Goal: Task Accomplishment & Management: Manage account settings

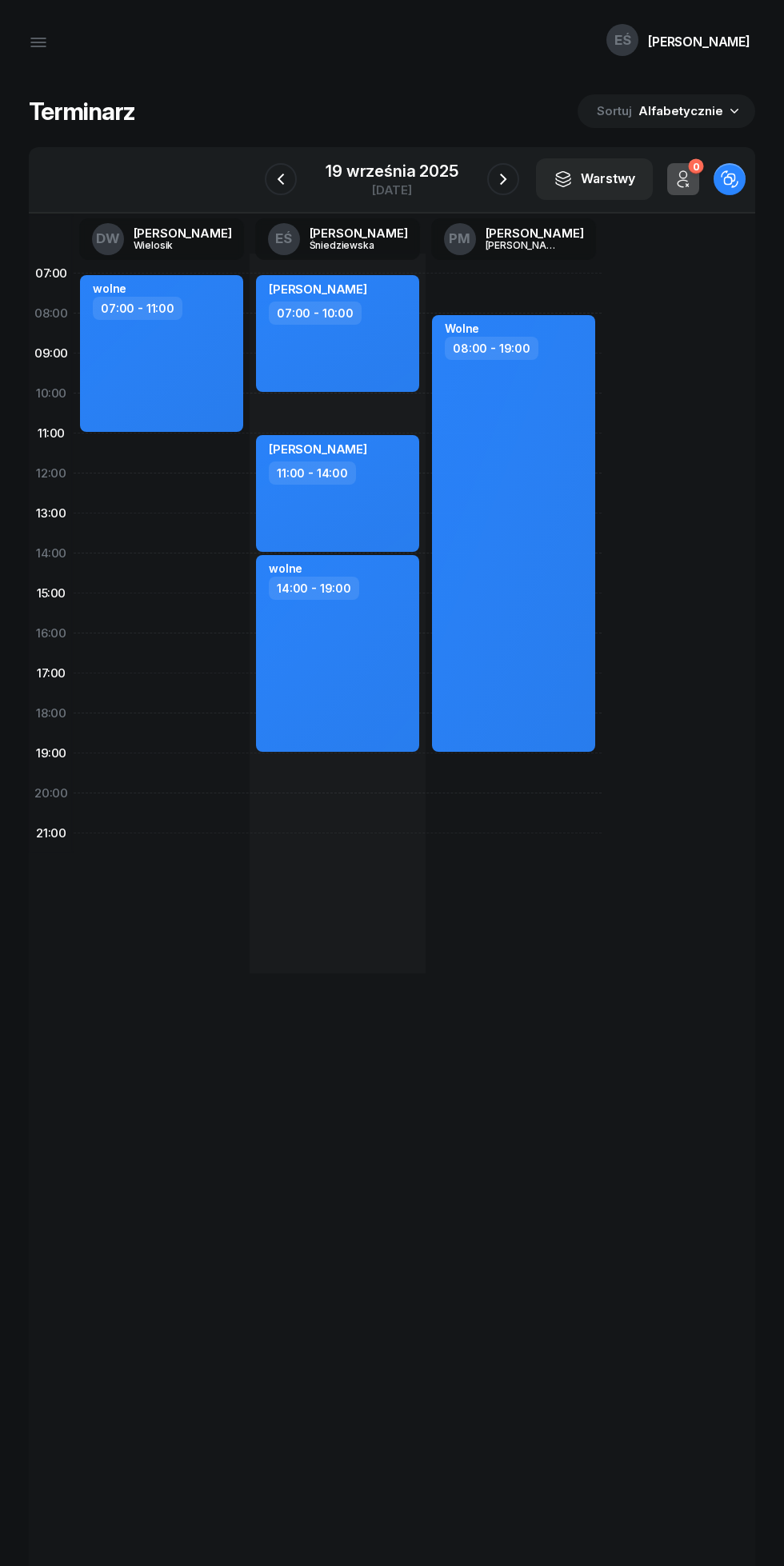
click at [281, 180] on icon "button" at bounding box center [280, 179] width 19 height 19
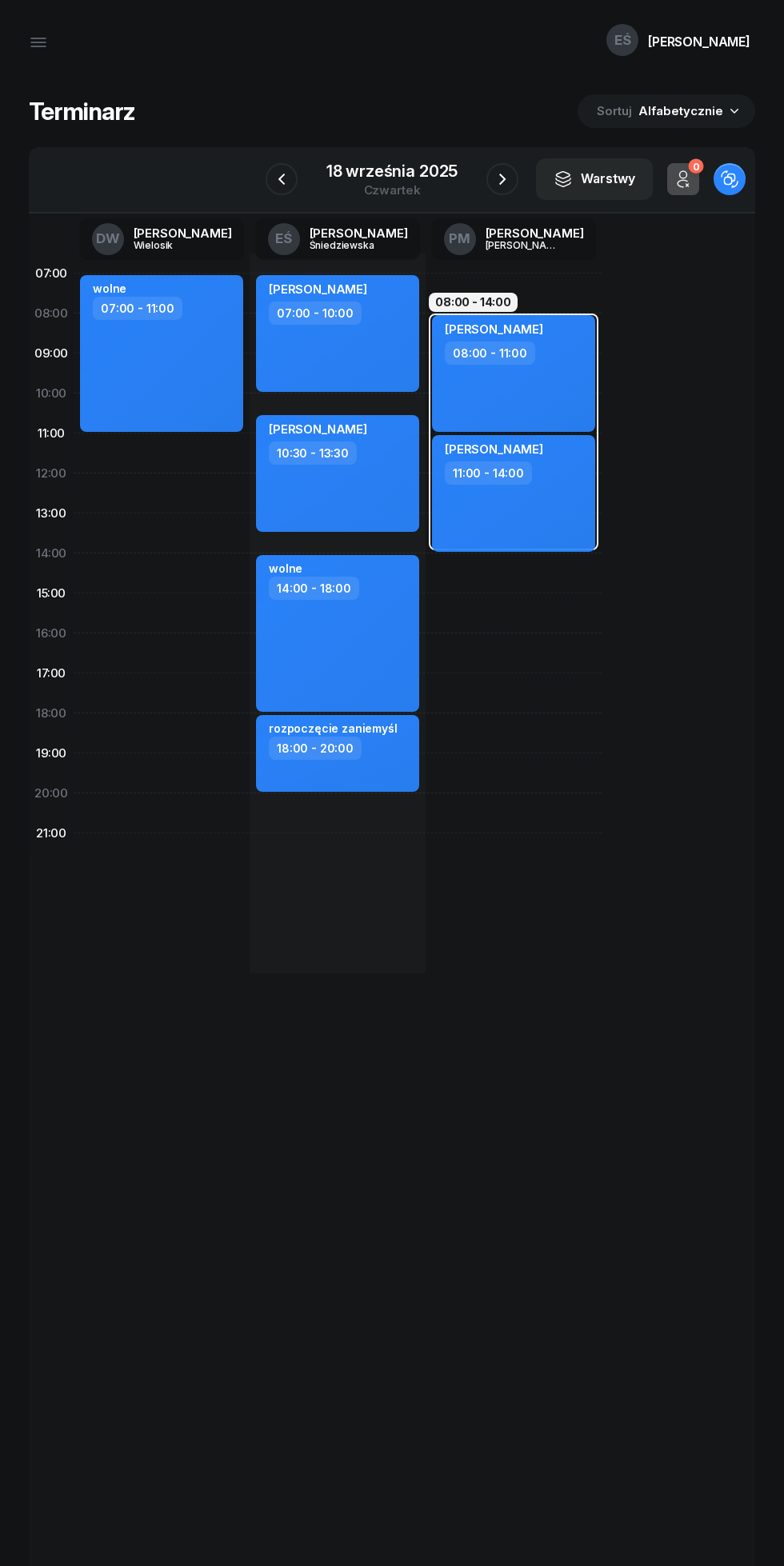
click at [347, 510] on div "[PERSON_NAME] 10:30 - 13:30" at bounding box center [337, 473] width 163 height 117
select select "10"
select select "30"
select select "13"
select select "30"
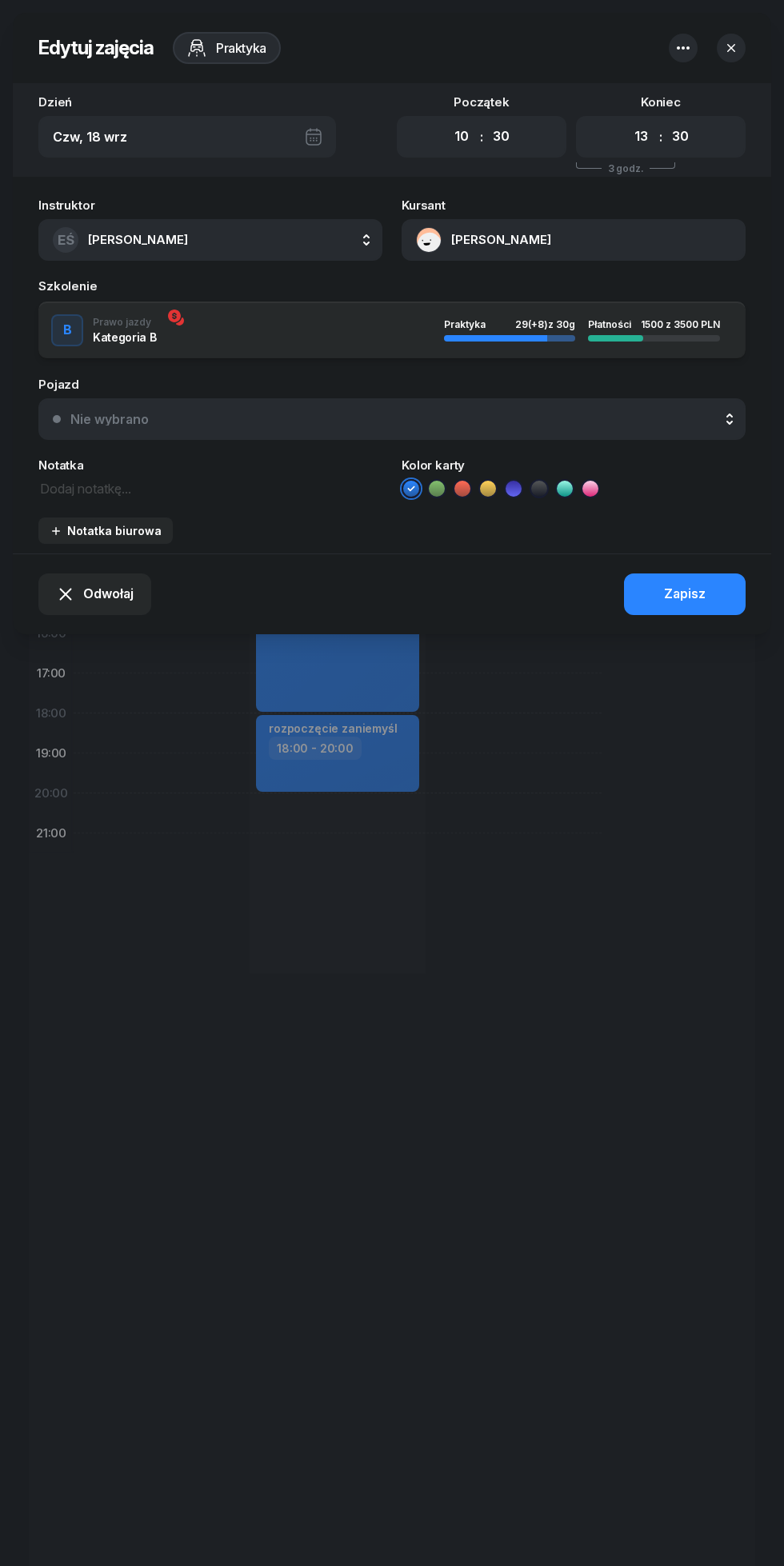
click at [683, 47] on icon "button" at bounding box center [682, 48] width 12 height 3
click at [597, 103] on div "Usuń" at bounding box center [612, 97] width 30 height 21
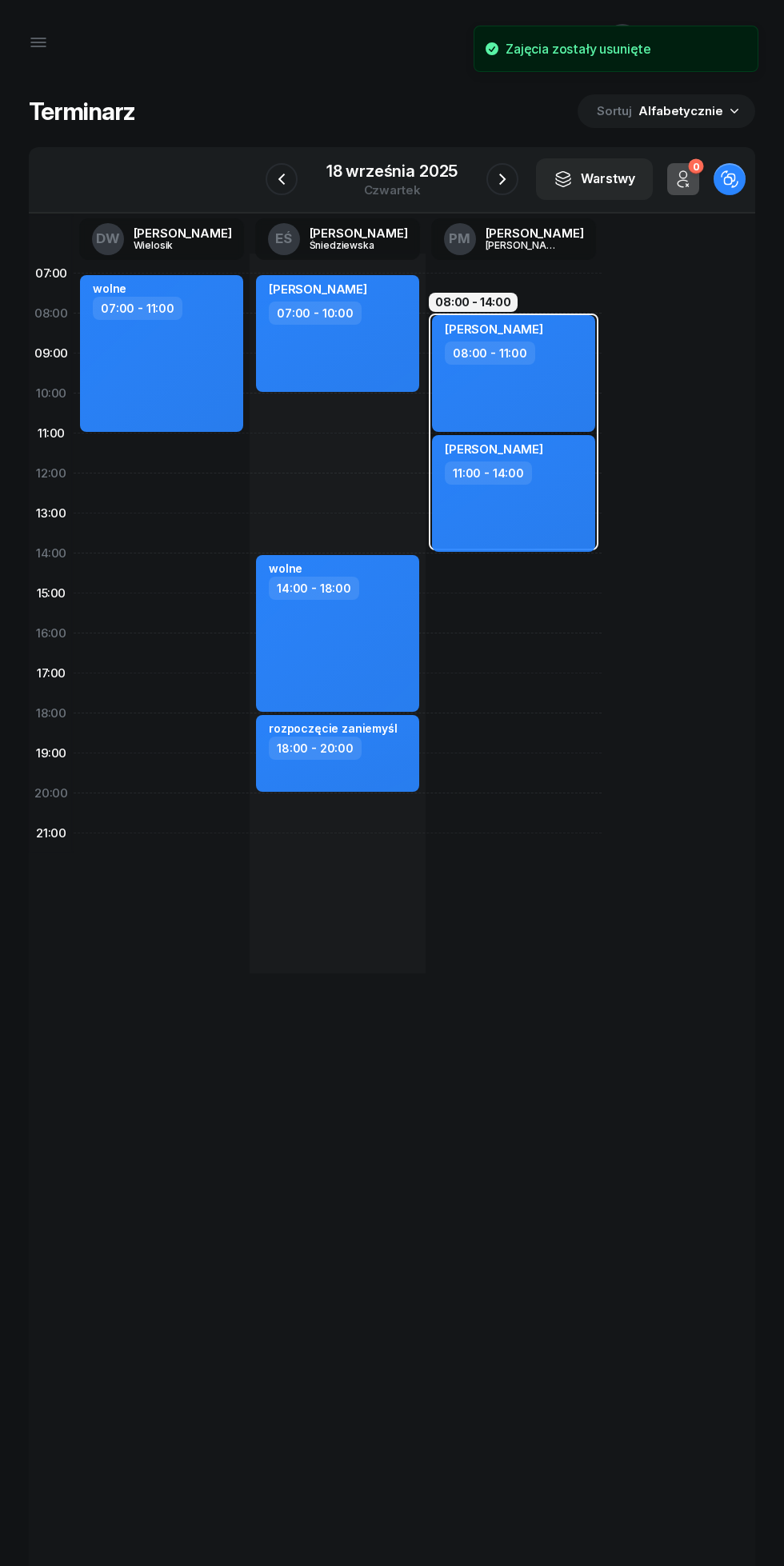
click at [497, 185] on icon "button" at bounding box center [502, 179] width 19 height 19
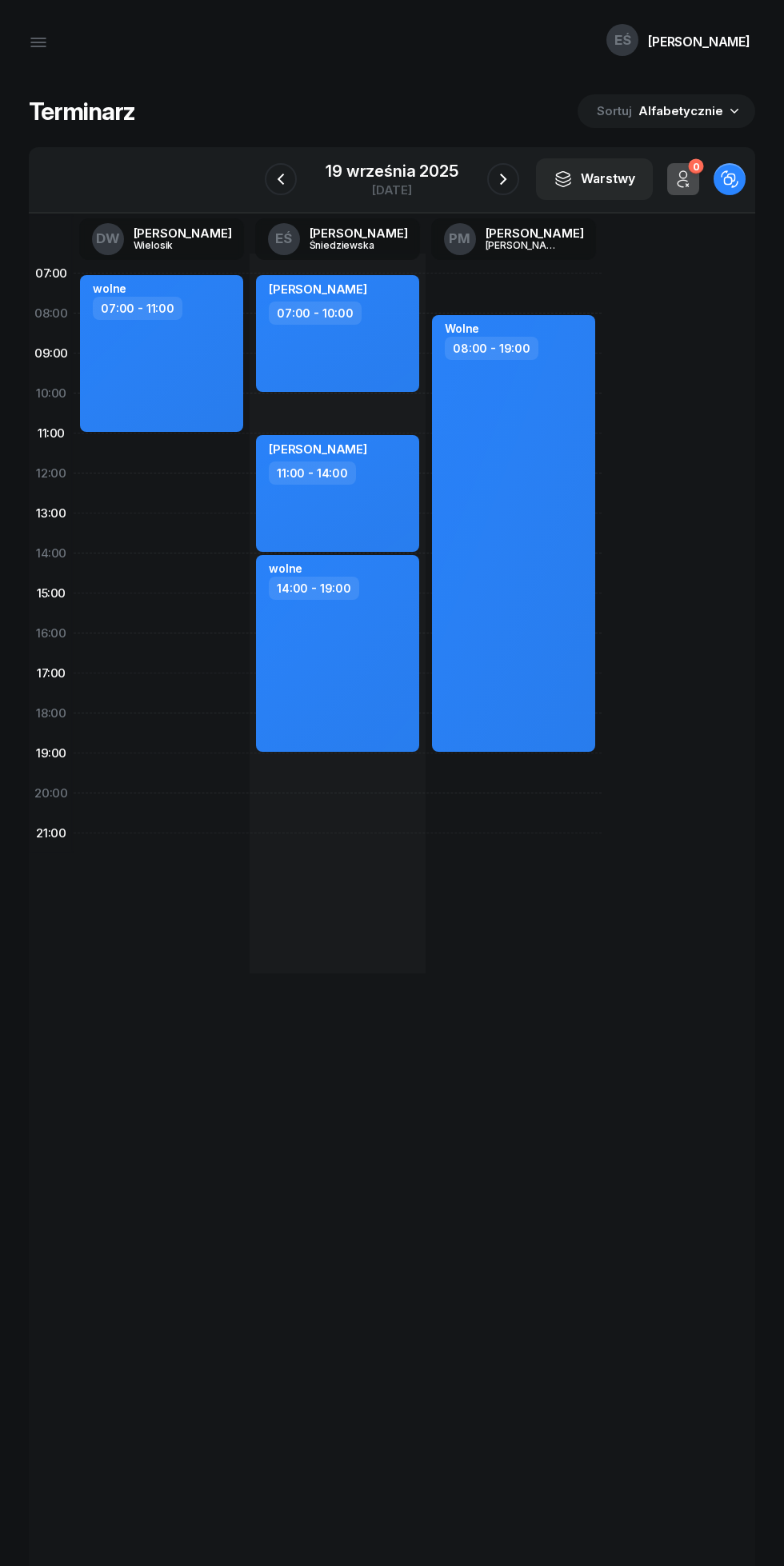
click at [163, 386] on div "wolne 07:00 - 11:00" at bounding box center [161, 354] width 163 height 157
select select "07"
select select "11"
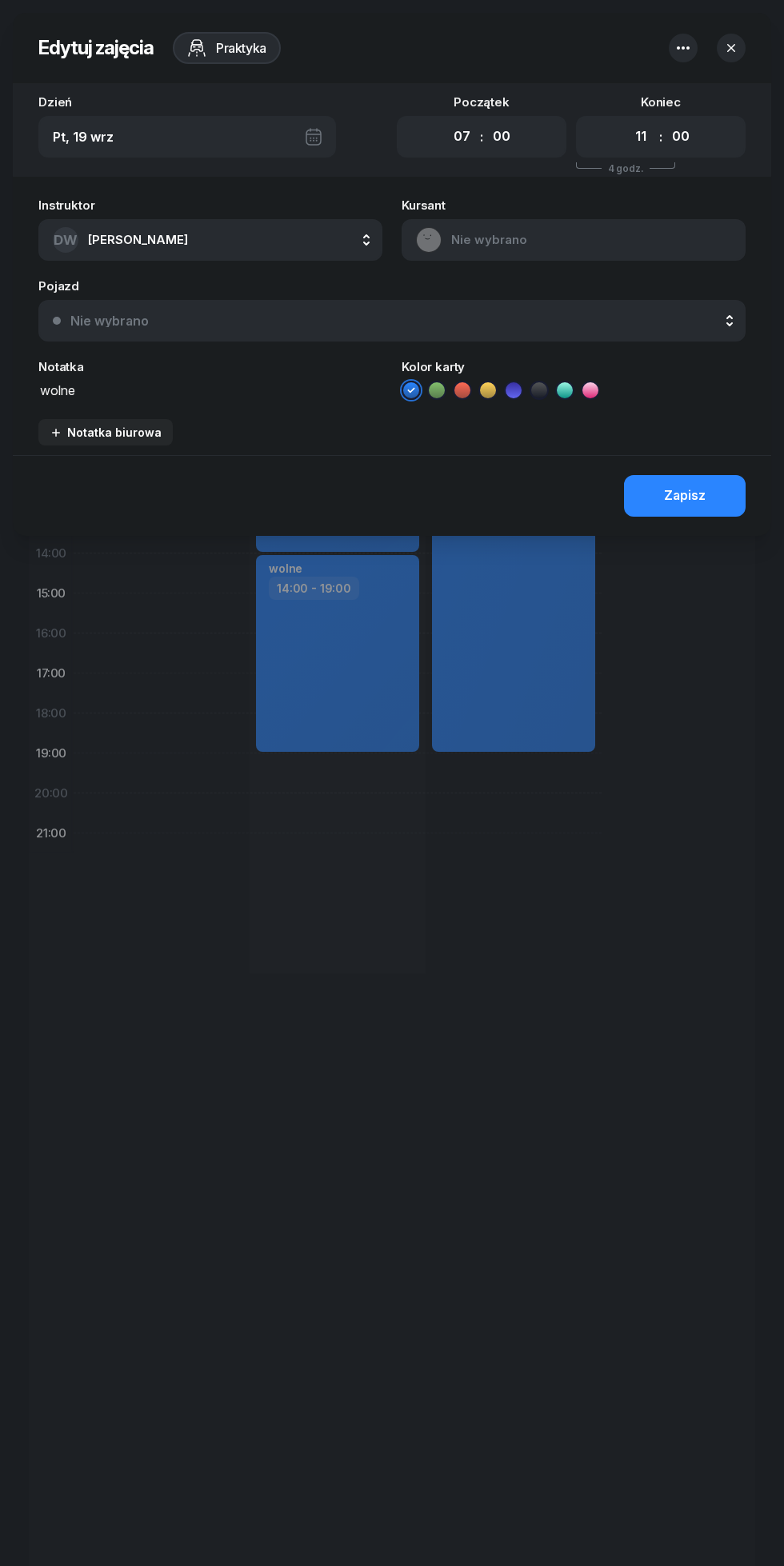
click at [675, 47] on icon "button" at bounding box center [682, 47] width 19 height 19
click at [595, 90] on link "Usuń" at bounding box center [663, 98] width 209 height 40
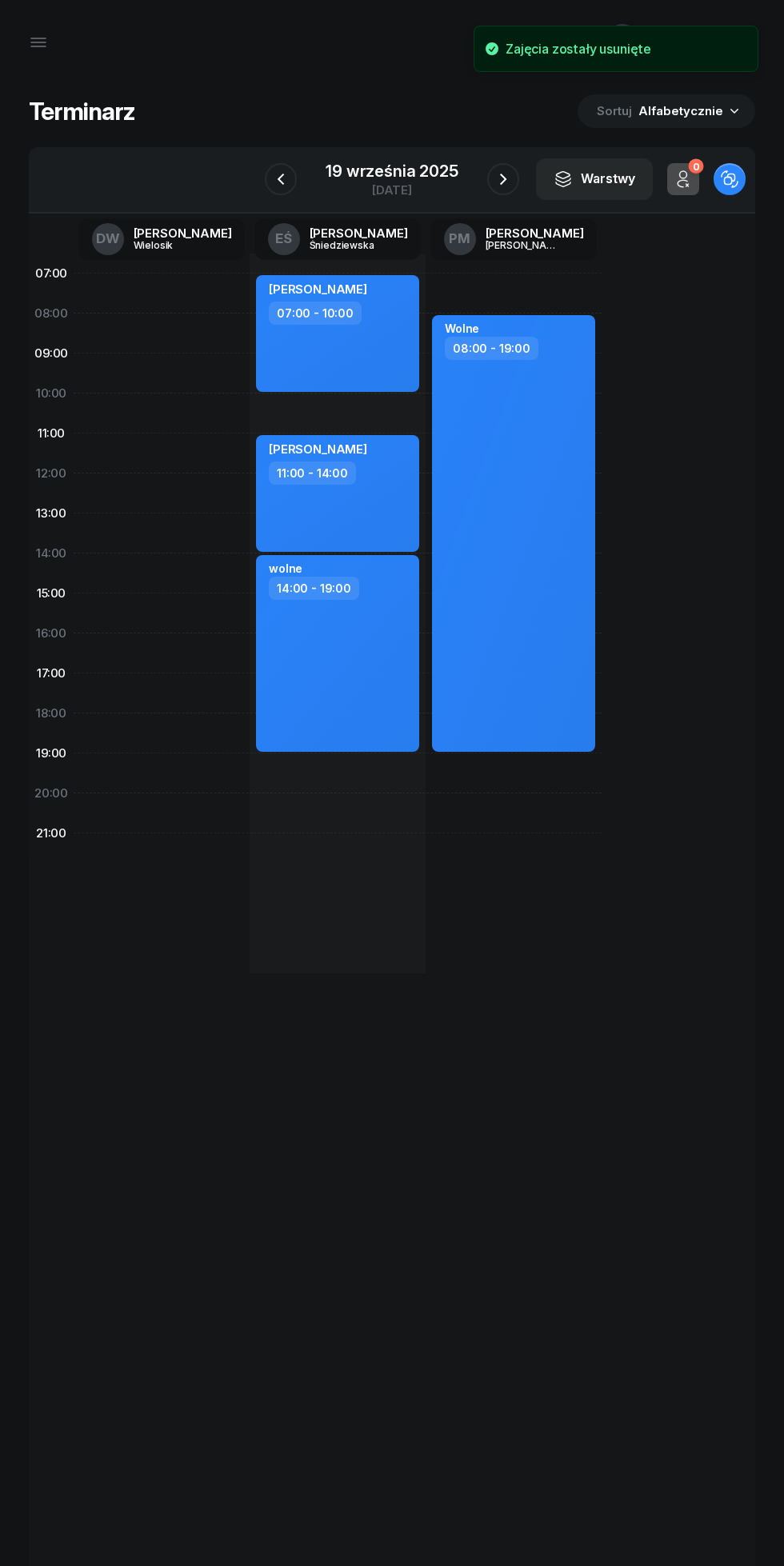
click at [147, 338] on div at bounding box center [161, 614] width 176 height 720
select select "08"
select select "10"
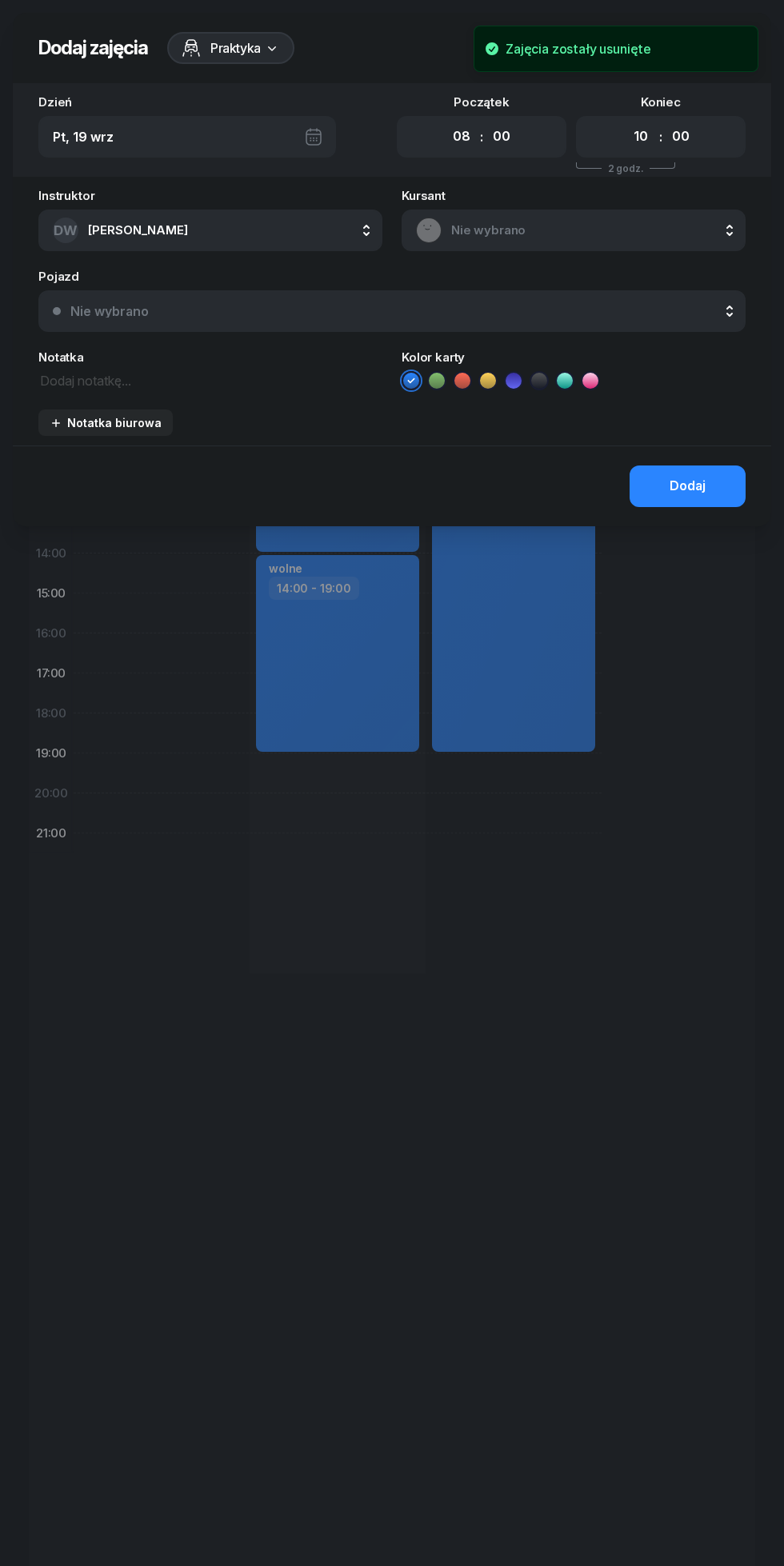
click at [502, 136] on select "00 05 10 15 20 25 30 35 40 45 50 55" at bounding box center [501, 136] width 31 height 34
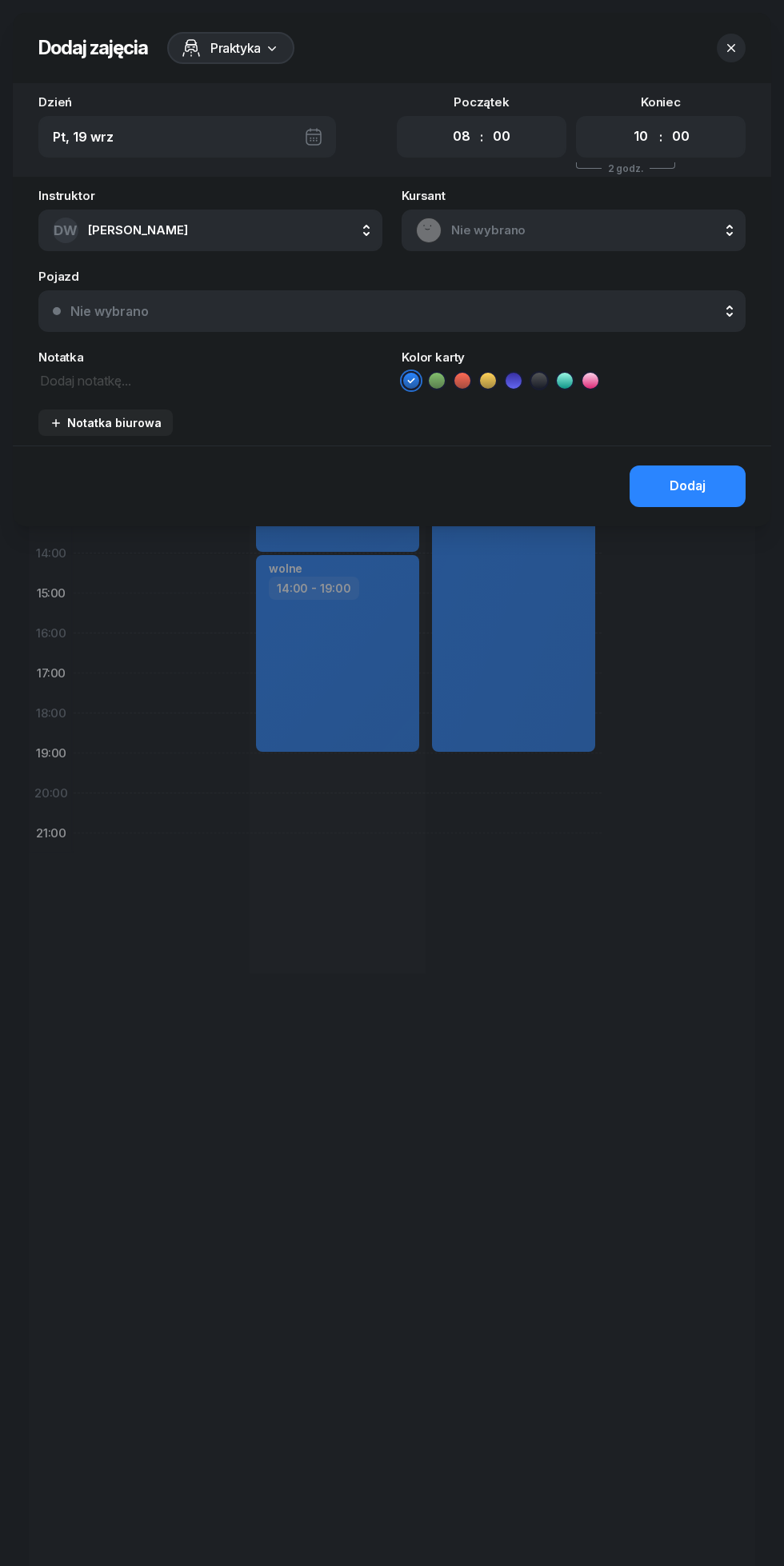
select select "30"
click at [486, 120] on select "00 05 10 15 20 25 30 35 40 45 50 55" at bounding box center [501, 136] width 31 height 34
click at [631, 136] on select "00 01 02 03 04 05 06 07 08 09 10 11 12 13 14 15 16 17 18 19 20 21 22 23" at bounding box center [640, 136] width 31 height 34
select select "11"
click at [625, 120] on select "00 01 02 03 04 05 06 07 08 09 10 11 12 13 14 15 16 17 18 19 20 21 22 23" at bounding box center [640, 136] width 31 height 34
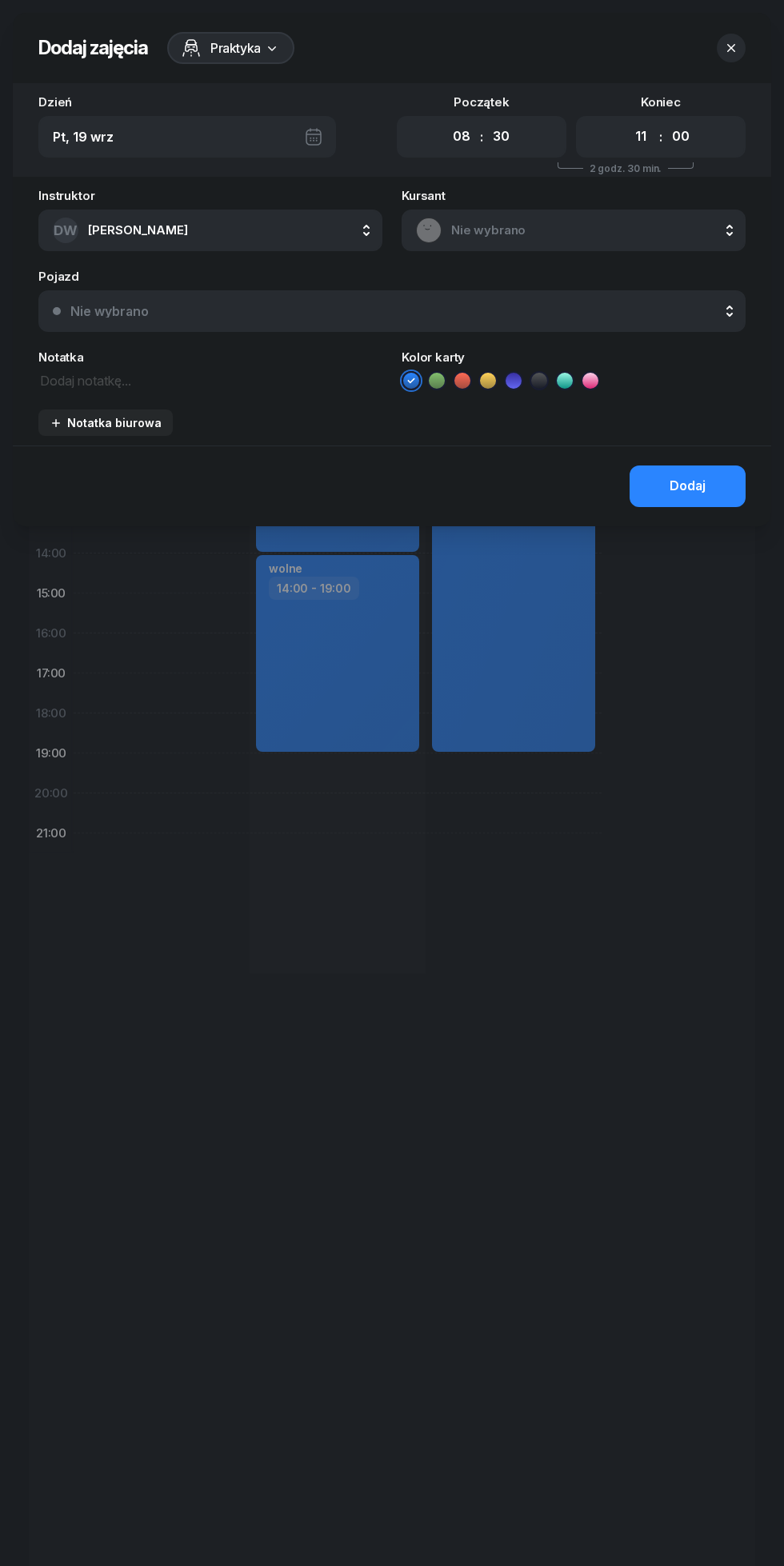
click at [681, 136] on select "00 05 10 15 20 25 30 35 40 45 50 55" at bounding box center [681, 136] width 31 height 34
select select "30"
click at [666, 120] on select "00 05 10 15 20 25 30 35 40 45 50 55" at bounding box center [681, 136] width 31 height 34
click at [495, 230] on span "Nie wybrano" at bounding box center [590, 230] width 280 height 21
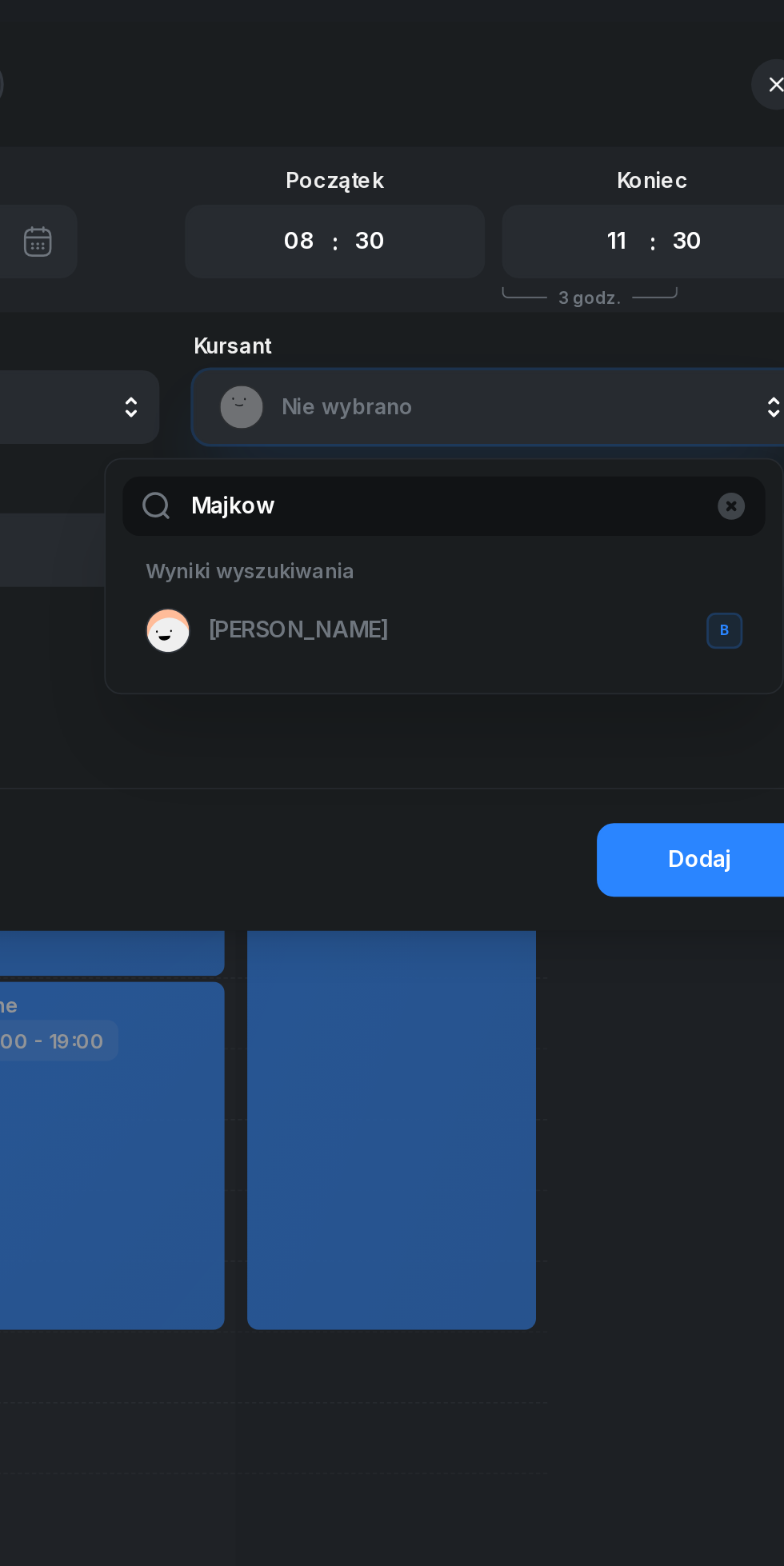
type input "Majkow"
click at [424, 352] on span "[PERSON_NAME]" at bounding box center [461, 357] width 103 height 21
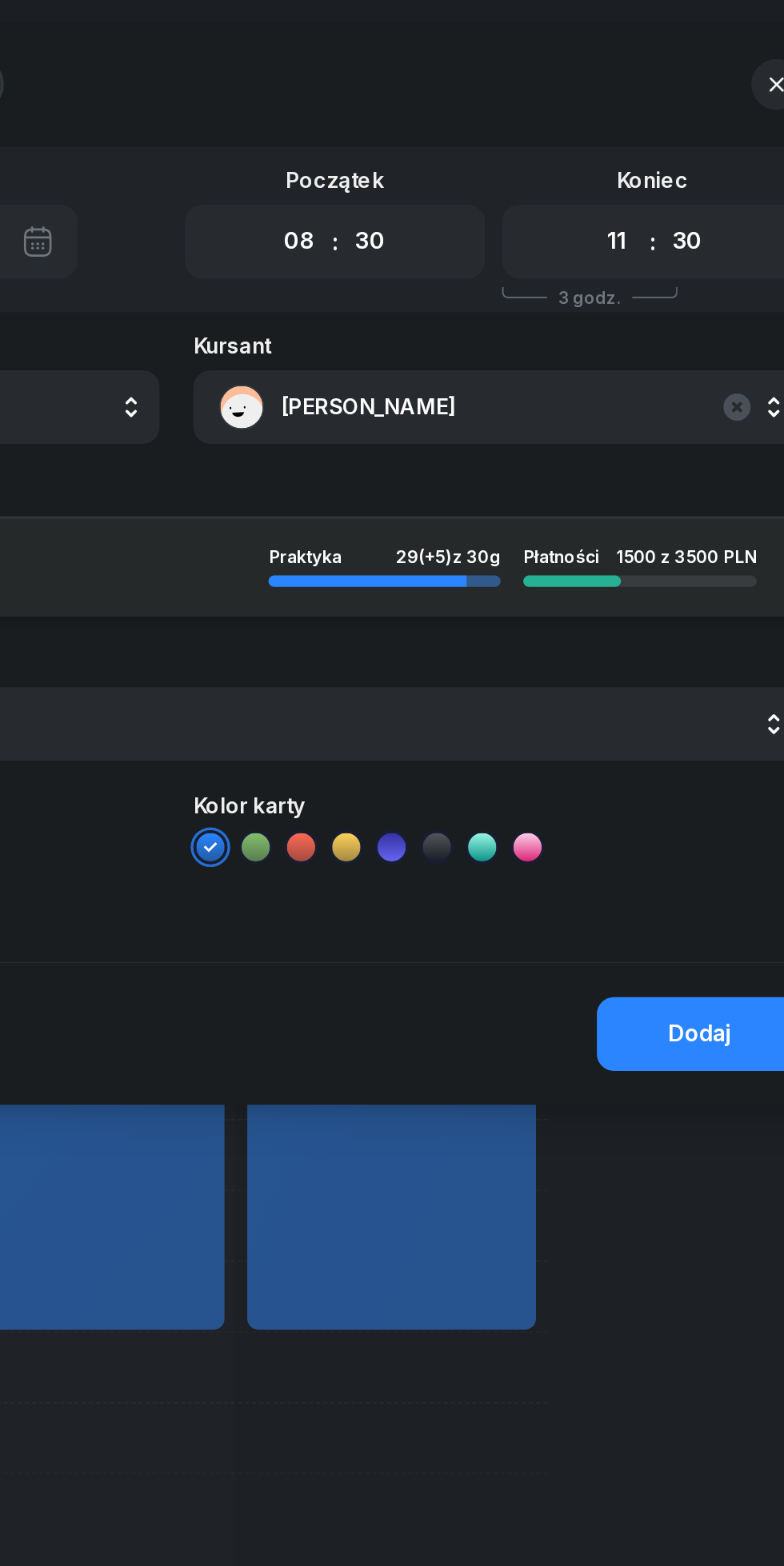
click at [692, 571] on button "Dodaj" at bounding box center [687, 585] width 116 height 41
